Goal: Task Accomplishment & Management: Manage account settings

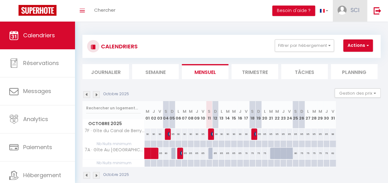
click at [352, 8] on span "SCI" at bounding box center [354, 10] width 9 height 8
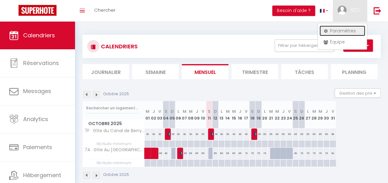
click at [337, 29] on link "Paramètres" at bounding box center [342, 31] width 46 height 10
select select "28"
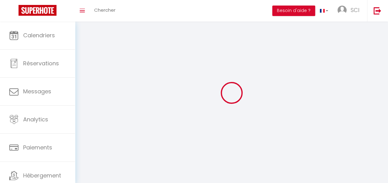
select select "fr"
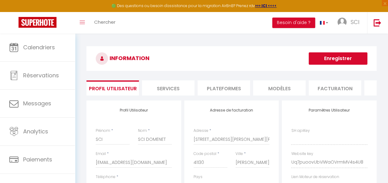
type input "Uq7puoovUbViWaOVrmMV4s4U8"
type input "VinRPT5pWrTiaO2P30k9Y7gdY"
type input "[URL][DOMAIN_NAME]"
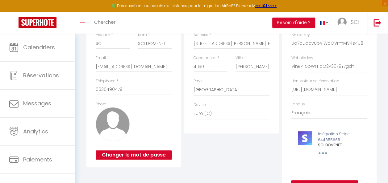
scroll to position [97, 0]
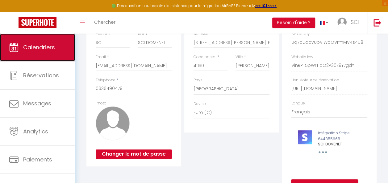
click at [49, 44] on span "Calendriers" at bounding box center [39, 47] width 32 height 8
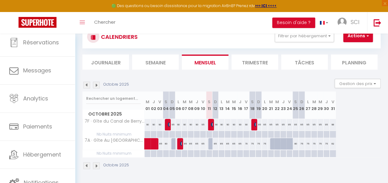
scroll to position [33, 0]
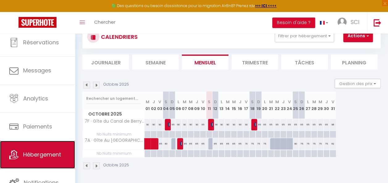
click at [38, 151] on span "Hébergement" at bounding box center [42, 155] width 38 height 8
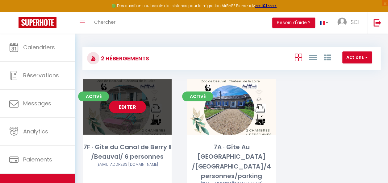
click at [155, 127] on div "Editer" at bounding box center [127, 107] width 89 height 56
select select "3"
select select "2"
select select "1"
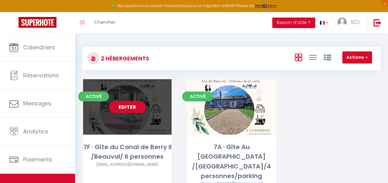
select select
select select "28"
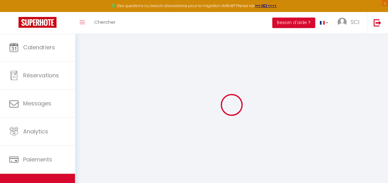
select select
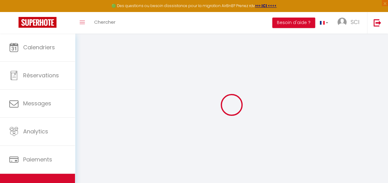
select select
checkbox input "false"
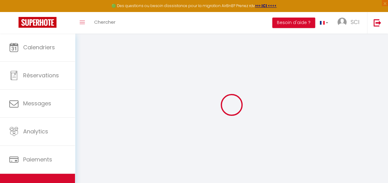
select select
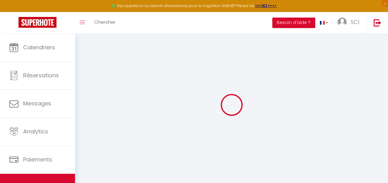
select select
checkbox input "false"
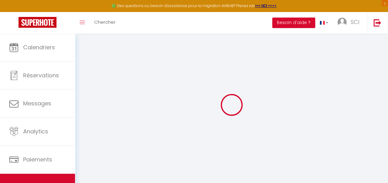
checkbox input "false"
select select
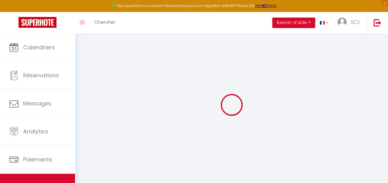
select select
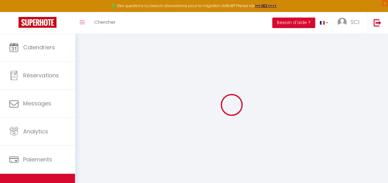
checkbox input "false"
select select
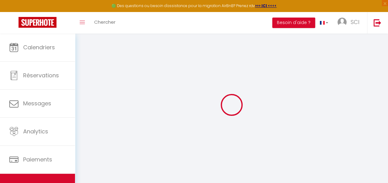
select select
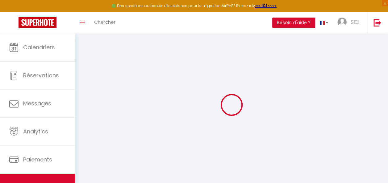
select select
checkbox input "false"
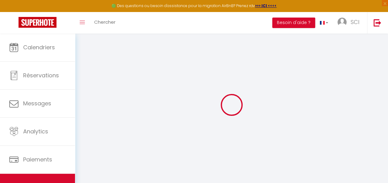
checkbox input "false"
select select
type input "7F · Gîte du Canal de Berry II /Beauval/ 6 personnes"
type input "Tiphaine"
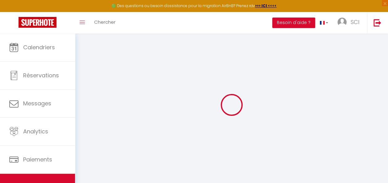
type input "DOMENET"
type input "[STREET_ADDRESS][PERSON_NAME][PERSON_NAME]"
type input "41130"
type input "[PERSON_NAME]"
select select "houses"
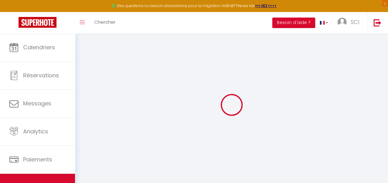
select select "6"
select select "2"
type input "80"
type input "45"
type input "1.10"
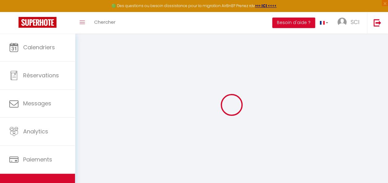
type input "600"
select select
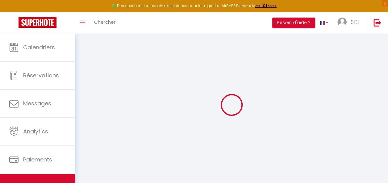
select select
type input "[STREET_ADDRESS]"
type input "41130"
type input "Selles-[GEOGRAPHIC_DATA][PERSON_NAME]"
type input "[EMAIL_ADDRESS][DOMAIN_NAME]"
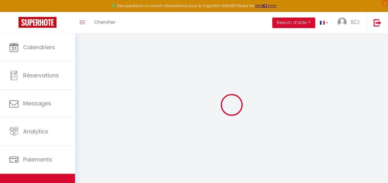
select select "10942"
checkbox input "false"
checkbox input "true"
checkbox input "false"
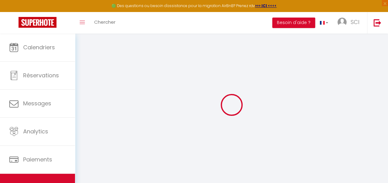
type input "0"
select select
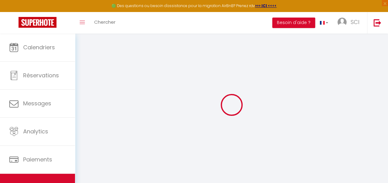
select select
checkbox input "false"
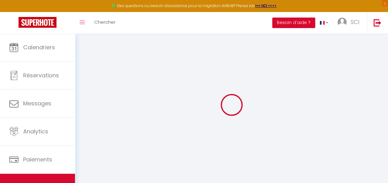
checkbox input "false"
checkbox input "true"
checkbox input "false"
select select
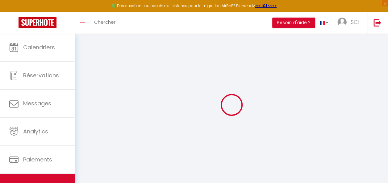
select select
checkbox input "false"
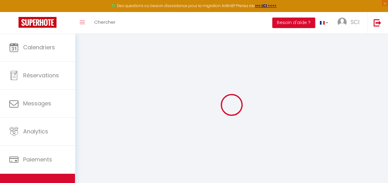
checkbox input "true"
checkbox input "false"
checkbox input "true"
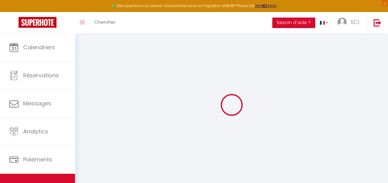
checkbox input "false"
select select "11:00"
select select "22:00"
select select "11:00"
select select "30"
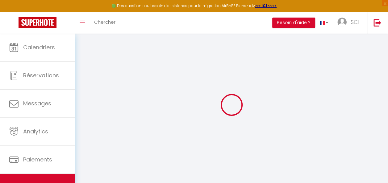
select select "120"
checkbox input "false"
checkbox input "true"
checkbox input "false"
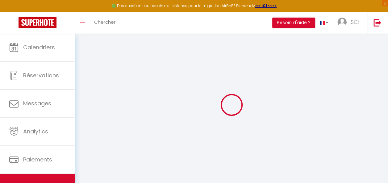
checkbox input "false"
checkbox input "true"
checkbox input "false"
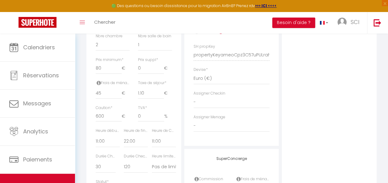
scroll to position [270, 0]
click at [103, 73] on input "80" at bounding box center [109, 67] width 26 height 11
type input "8"
checkbox input "false"
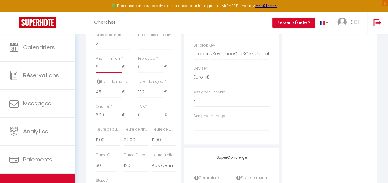
checkbox input "true"
checkbox input "false"
type input "85"
checkbox input "false"
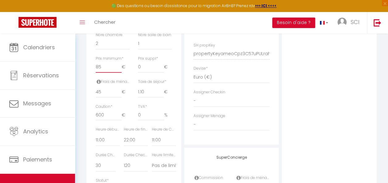
checkbox input "true"
checkbox input "false"
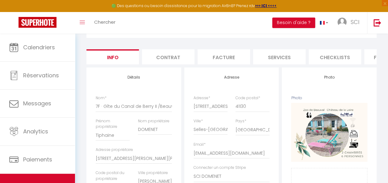
scroll to position [26, 0]
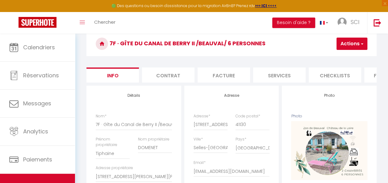
type input "85"
click at [363, 42] on span "button" at bounding box center [361, 44] width 4 height 6
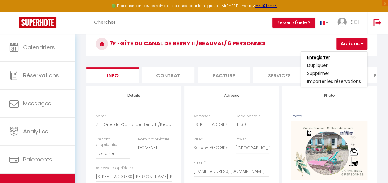
click at [326, 56] on input "Enregistrer" at bounding box center [318, 57] width 23 height 6
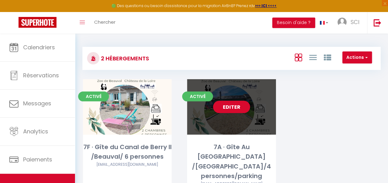
click at [213, 117] on div "Editer" at bounding box center [231, 107] width 89 height 56
select select "3"
select select "2"
select select "1"
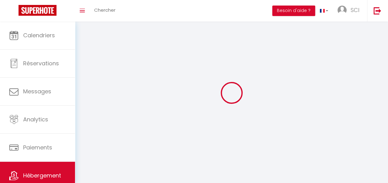
select select
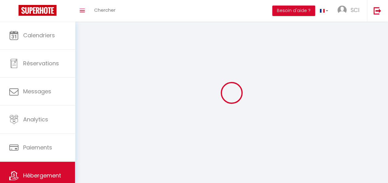
select select
checkbox input "false"
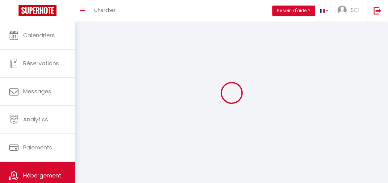
select select
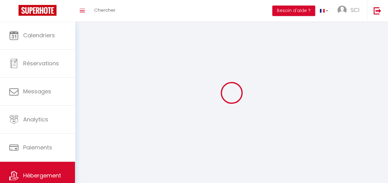
select select
checkbox input "false"
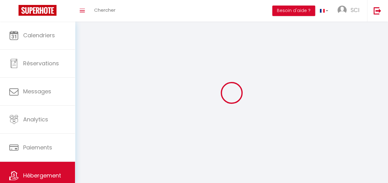
checkbox input "false"
select select
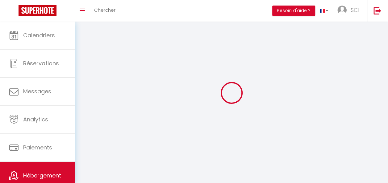
select select
checkbox input "false"
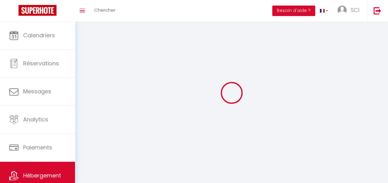
checkbox input "false"
select select
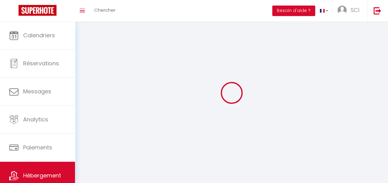
select select "28"
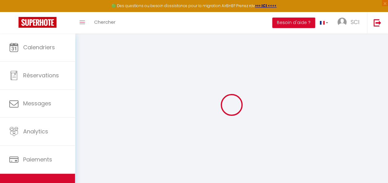
select select
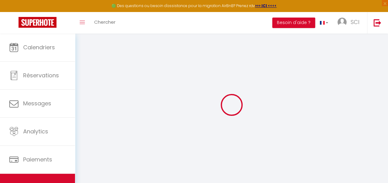
select select
checkbox input "false"
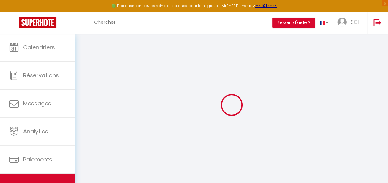
select select
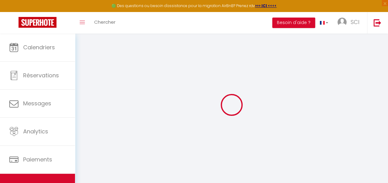
select select
checkbox input "false"
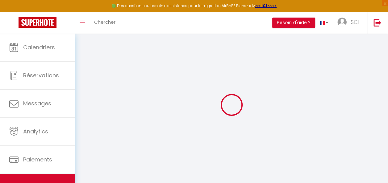
checkbox input "false"
select select
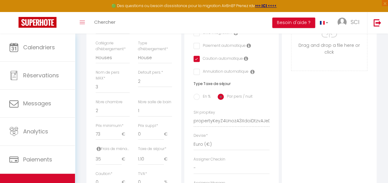
scroll to position [214, 0]
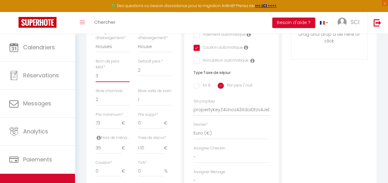
click at [101, 80] on select "1 2 3 4 5 6 7 8 9 10 11 12 13 14" at bounding box center [113, 76] width 34 height 12
click at [96, 75] on select "1 2 3 4 5 6 7 8 9 10 11 12 13 14" at bounding box center [113, 76] width 34 height 12
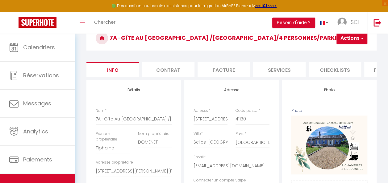
scroll to position [21, 0]
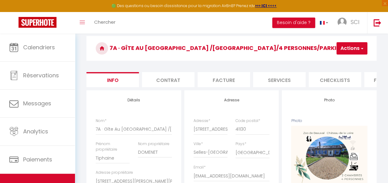
click at [356, 50] on button "Actions" at bounding box center [351, 48] width 31 height 12
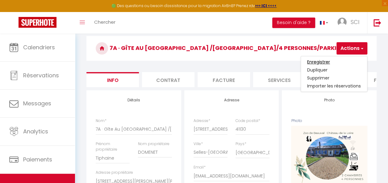
click at [323, 61] on input "Enregistrer" at bounding box center [318, 62] width 23 height 6
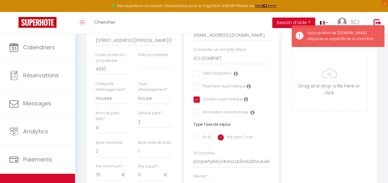
scroll to position [163, 0]
click at [110, 130] on select "1 2 3 4 5 6 7 8 9 10 11 12 13 14" at bounding box center [113, 127] width 34 height 12
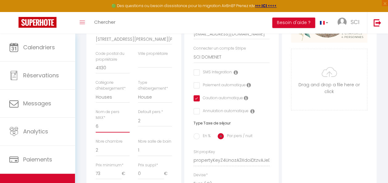
click at [96, 125] on select "1 2 3 4 5 6 7 8 9 10 11 12 13 14" at bounding box center [113, 127] width 34 height 12
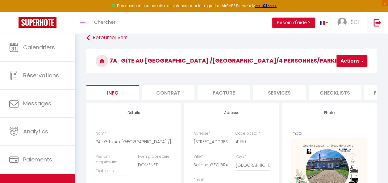
scroll to position [5, 0]
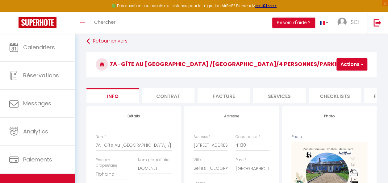
click at [349, 64] on button "Actions" at bounding box center [351, 64] width 31 height 12
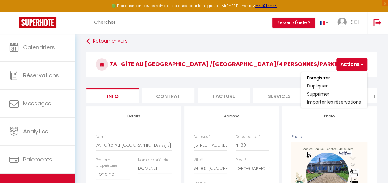
click at [325, 76] on input "Enregistrer" at bounding box center [318, 78] width 23 height 6
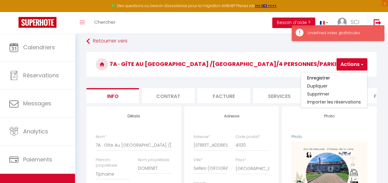
click at [354, 32] on div "Undefined index: @attributes" at bounding box center [342, 33] width 70 height 6
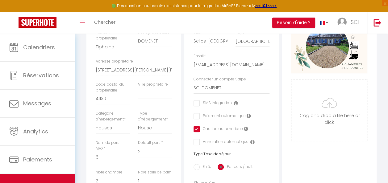
scroll to position [10, 0]
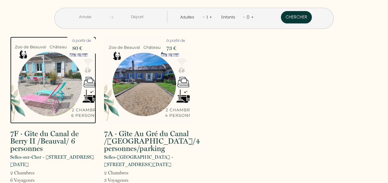
click at [55, 74] on img at bounding box center [53, 80] width 86 height 87
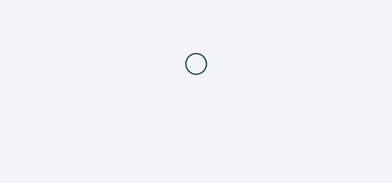
click at [55, 74] on div at bounding box center [196, 64] width 392 height 128
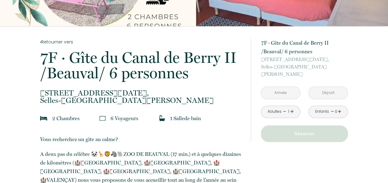
scroll to position [98, 0]
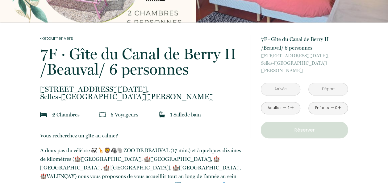
click at [273, 83] on input "text" at bounding box center [280, 89] width 39 height 12
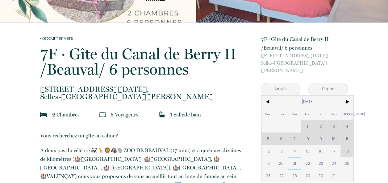
click at [292, 157] on span "21" at bounding box center [293, 163] width 13 height 12
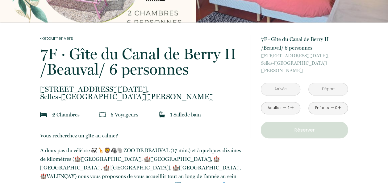
type input "Mar 21 Oct 2025"
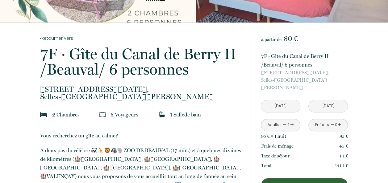
click at [328, 100] on input "Mer 22 Oct 2025" at bounding box center [327, 106] width 39 height 12
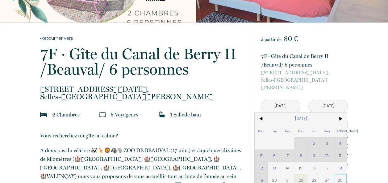
click at [339, 174] on span "25" at bounding box center [339, 180] width 13 height 12
type input "Sam 25 Oct 2025"
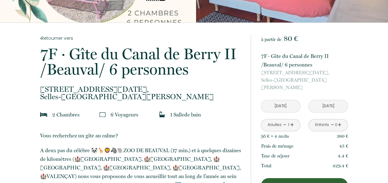
click at [292, 120] on link "+" at bounding box center [292, 125] width 4 height 10
click at [339, 120] on link "+" at bounding box center [339, 125] width 4 height 10
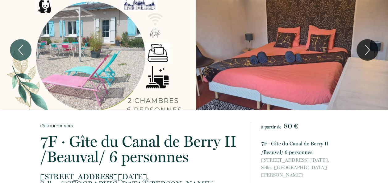
scroll to position [0, 0]
